Goal: Task Accomplishment & Management: Manage account settings

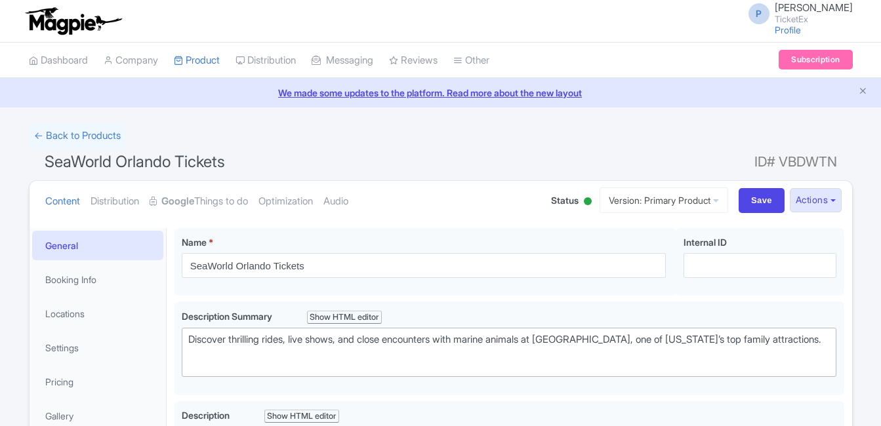
scroll to position [5, 0]
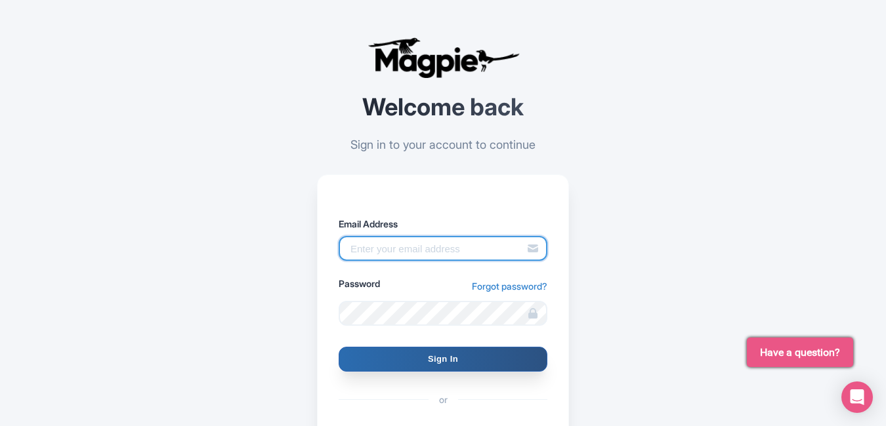
type input "Pushpendra.shekhwat@ticketex.co"
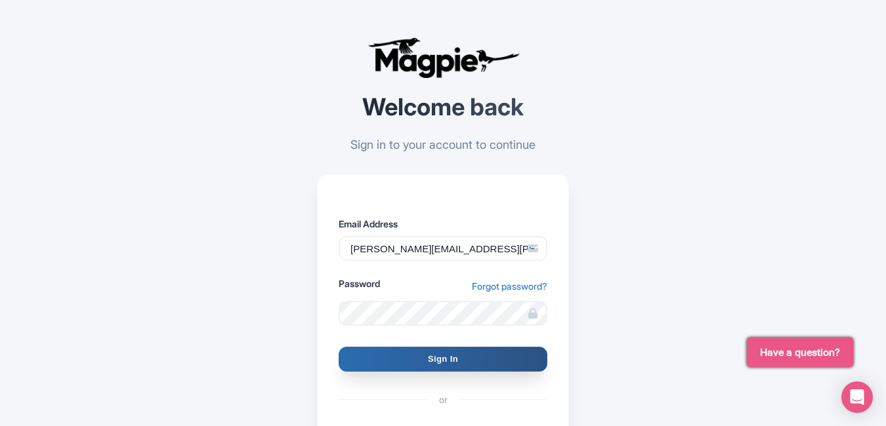
click at [474, 362] on input "Sign In" at bounding box center [443, 359] width 209 height 25
type input "Signing in..."
